Goal: Transaction & Acquisition: Book appointment/travel/reservation

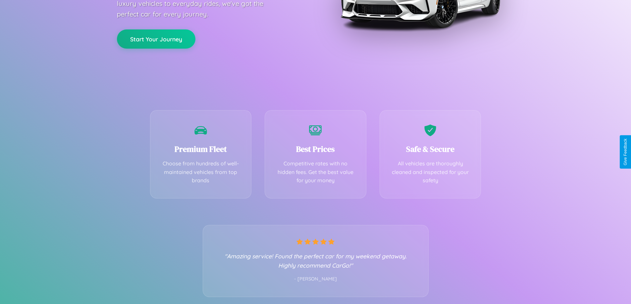
scroll to position [130, 0]
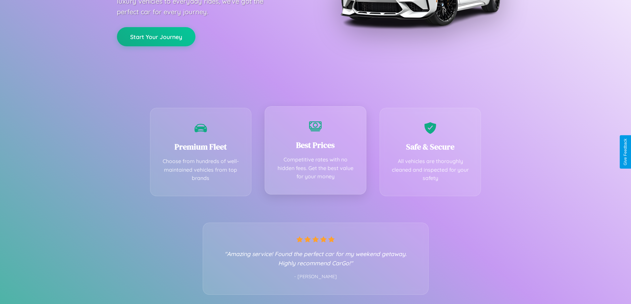
click at [315, 152] on div "Best Prices Competitive rates with no hidden fees. Get the best value for your …" at bounding box center [316, 150] width 102 height 88
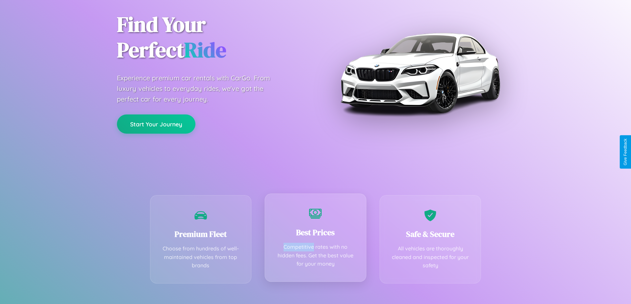
scroll to position [0, 0]
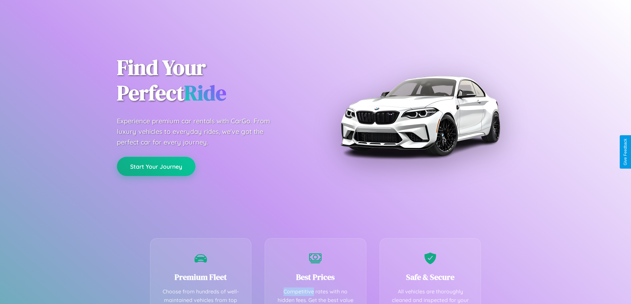
click at [156, 167] on button "Start Your Journey" at bounding box center [156, 166] width 78 height 19
click at [156, 166] on button "Start Your Journey" at bounding box center [156, 166] width 78 height 19
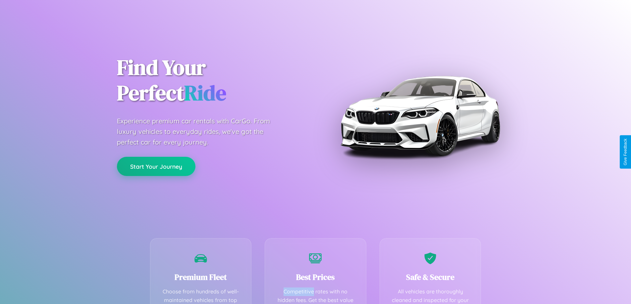
click at [156, 166] on button "Start Your Journey" at bounding box center [156, 166] width 78 height 19
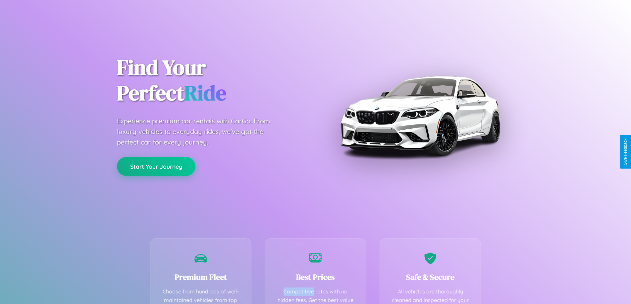
click at [156, 166] on button "Start Your Journey" at bounding box center [156, 166] width 78 height 19
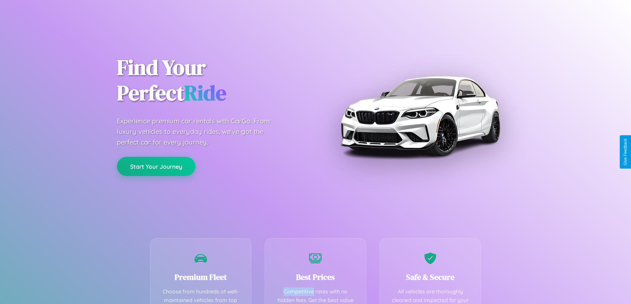
click at [156, 166] on button "Start Your Journey" at bounding box center [156, 166] width 78 height 19
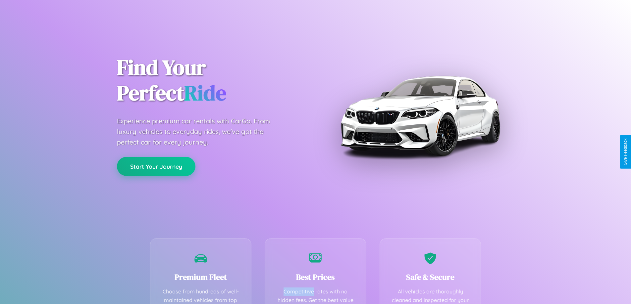
click at [156, 166] on button "Start Your Journey" at bounding box center [156, 166] width 78 height 19
